Goal: Navigation & Orientation: Find specific page/section

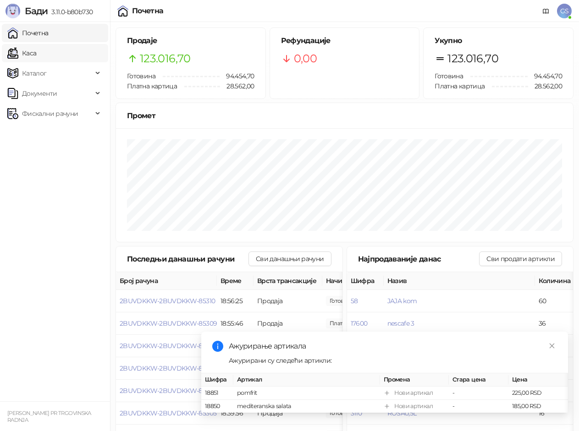
click at [36, 53] on link "Каса" at bounding box center [21, 53] width 29 height 18
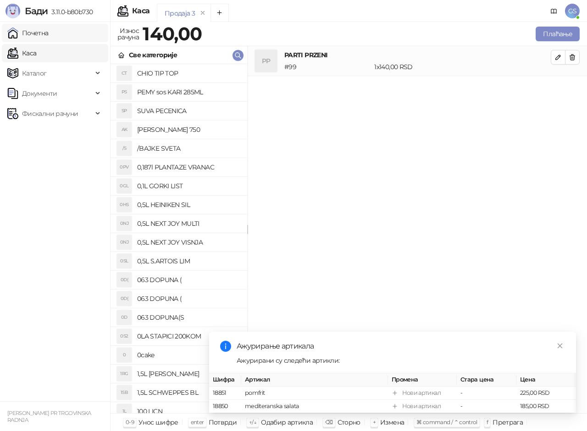
click at [49, 34] on link "Почетна" at bounding box center [27, 33] width 41 height 18
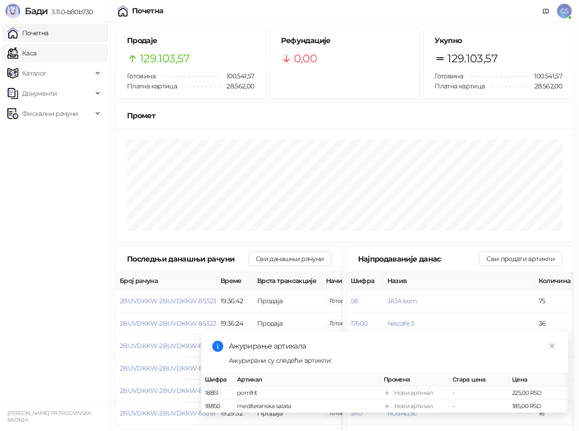
click at [36, 56] on link "Каса" at bounding box center [21, 53] width 29 height 18
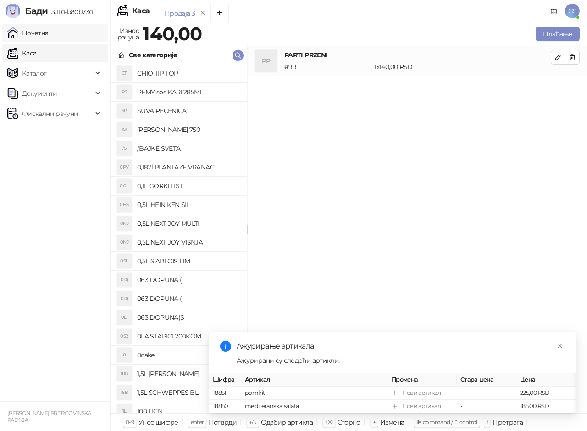
click at [49, 35] on link "Почетна" at bounding box center [27, 33] width 41 height 18
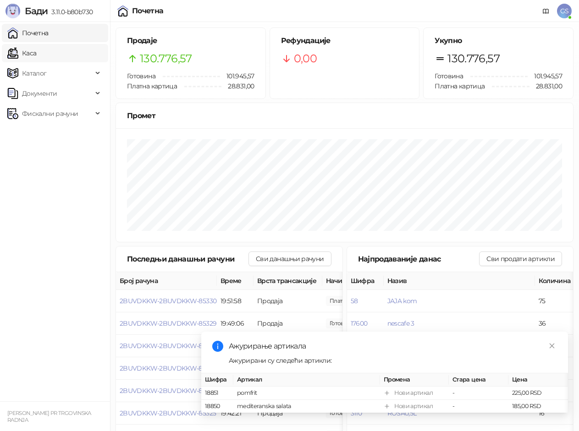
click at [36, 54] on link "Каса" at bounding box center [21, 53] width 29 height 18
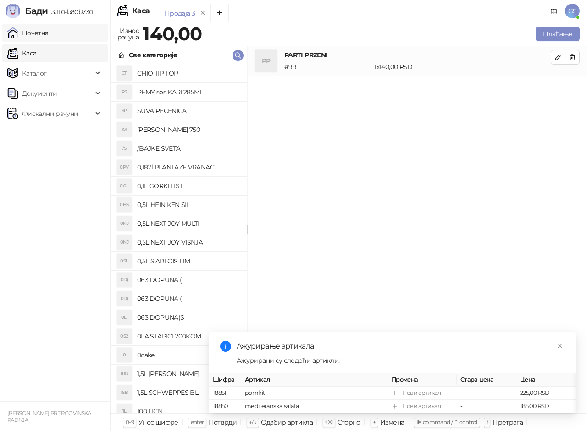
click at [49, 33] on link "Почетна" at bounding box center [27, 33] width 41 height 18
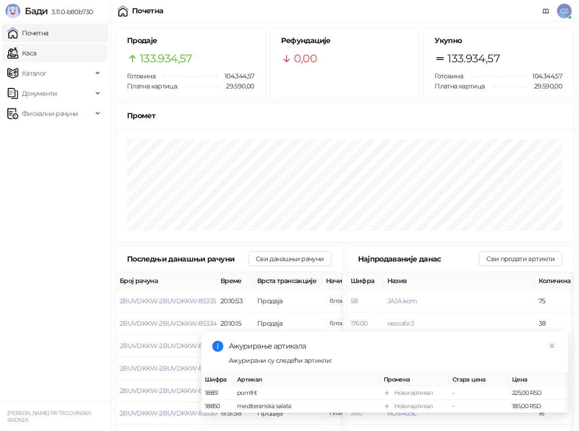
click at [36, 54] on link "Каса" at bounding box center [21, 53] width 29 height 18
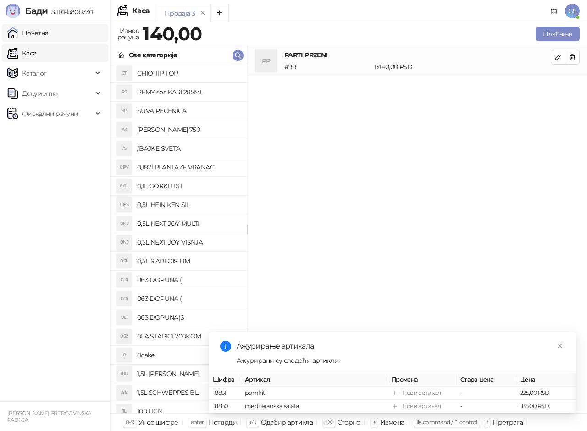
click at [49, 35] on link "Почетна" at bounding box center [27, 33] width 41 height 18
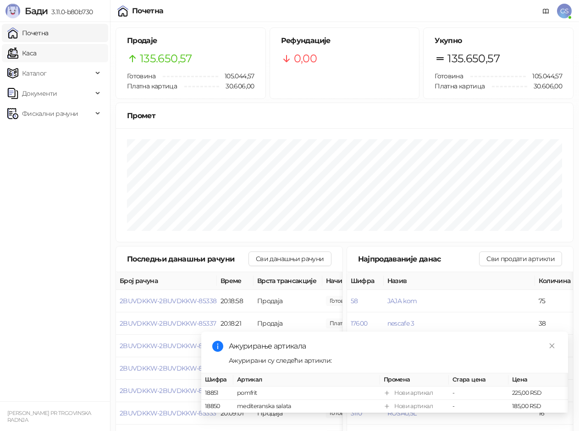
click at [36, 50] on link "Каса" at bounding box center [21, 53] width 29 height 18
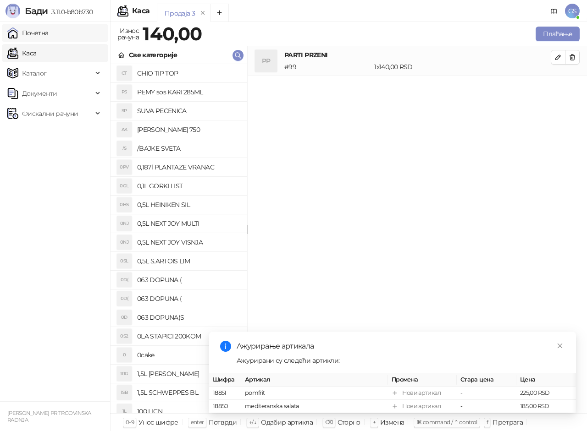
click at [49, 37] on link "Почетна" at bounding box center [27, 33] width 41 height 18
